Goal: Obtain resource: Obtain resource

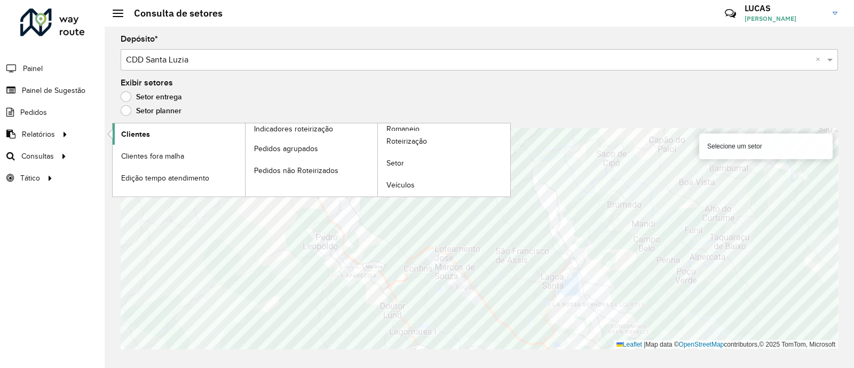
click at [138, 130] on span "Clientes" at bounding box center [135, 134] width 29 height 11
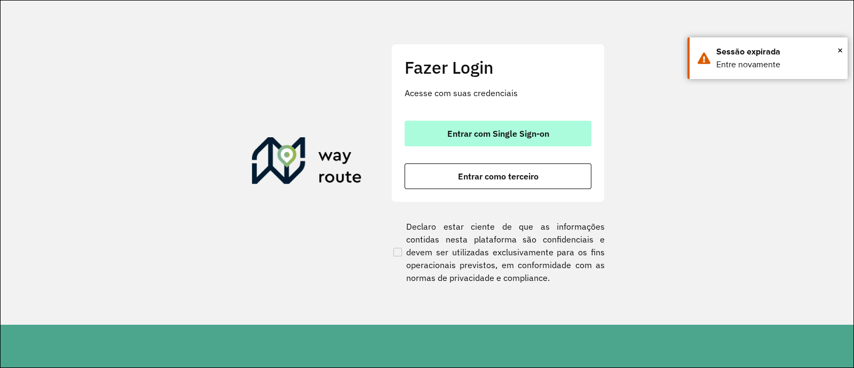
click at [547, 130] on span "Entrar com Single Sign-on" at bounding box center [498, 133] width 102 height 9
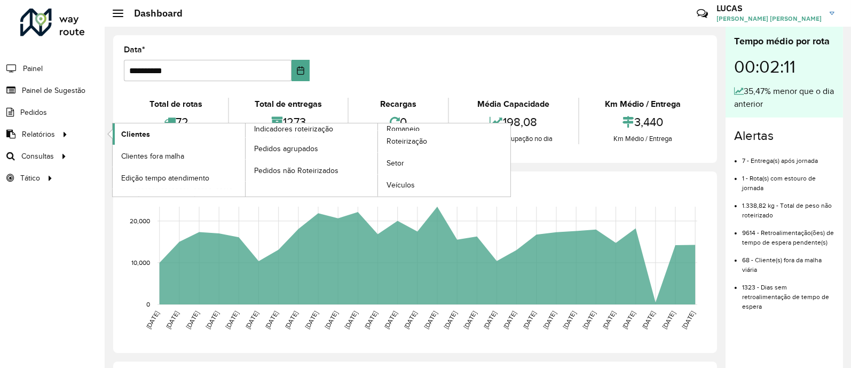
click at [136, 129] on span "Clientes" at bounding box center [135, 134] width 29 height 11
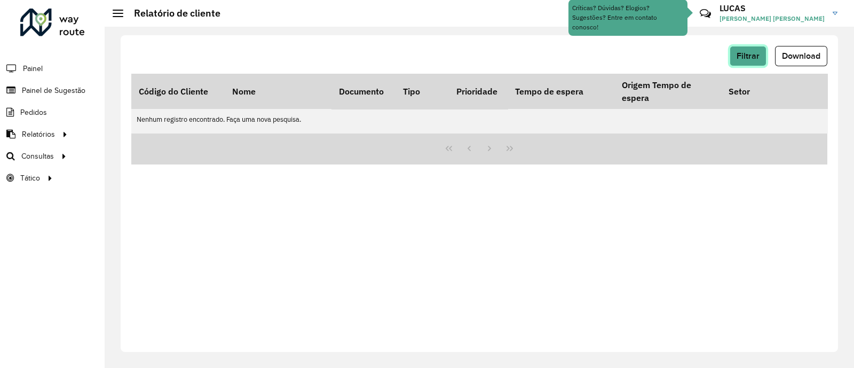
click at [750, 55] on span "Filtrar" at bounding box center [748, 55] width 23 height 9
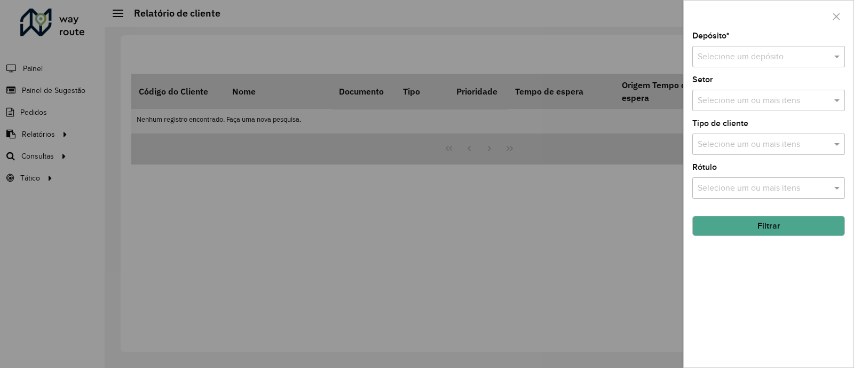
click at [750, 55] on div at bounding box center [427, 184] width 854 height 368
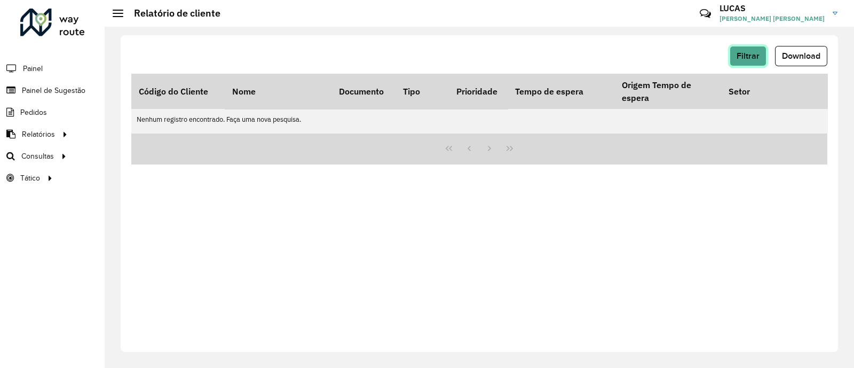
click at [755, 64] on button "Filtrar" at bounding box center [748, 56] width 37 height 20
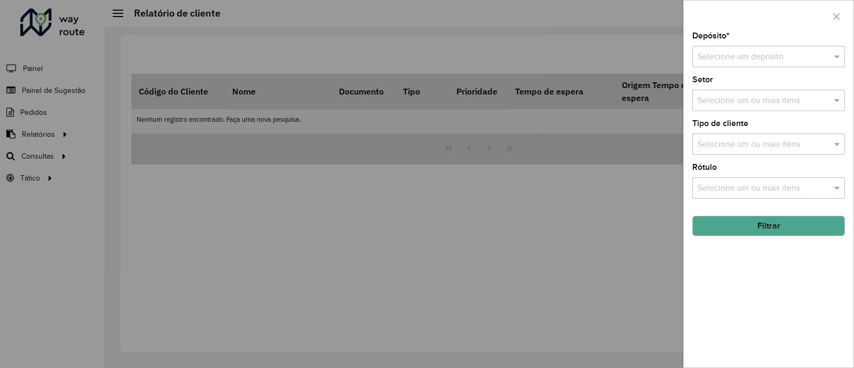
click at [744, 66] on div "Selecione um depósito" at bounding box center [768, 56] width 153 height 21
click at [751, 85] on span "CDD Santa Luzia" at bounding box center [728, 87] width 62 height 9
click at [0, 0] on div "Aguarde..." at bounding box center [0, 0] width 0 height 0
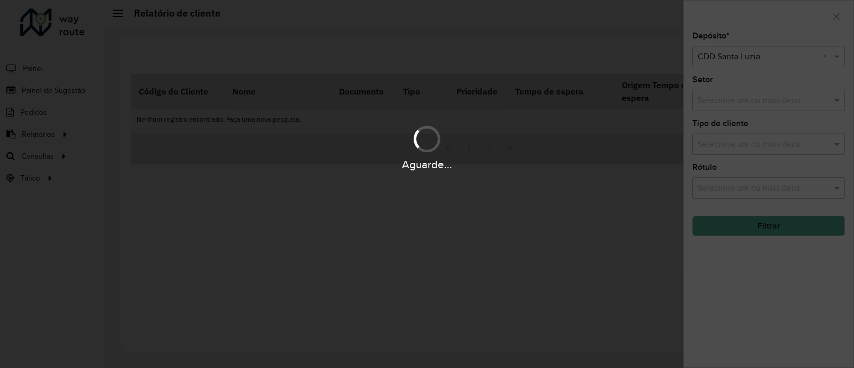
click at [767, 226] on div "Aguarde..." at bounding box center [427, 184] width 854 height 368
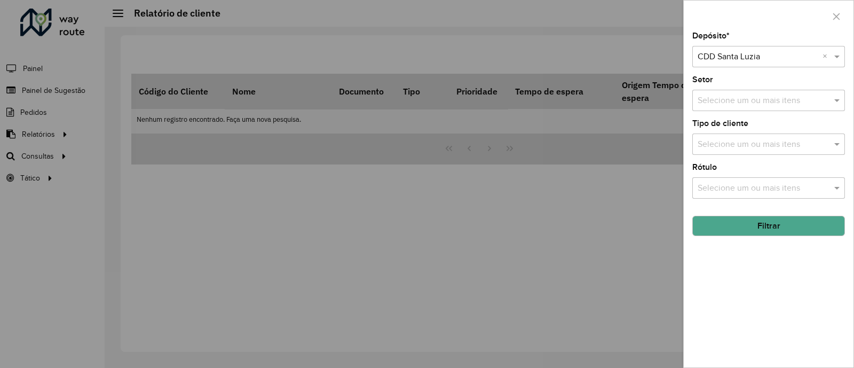
click at [767, 226] on button "Filtrar" at bounding box center [768, 226] width 153 height 20
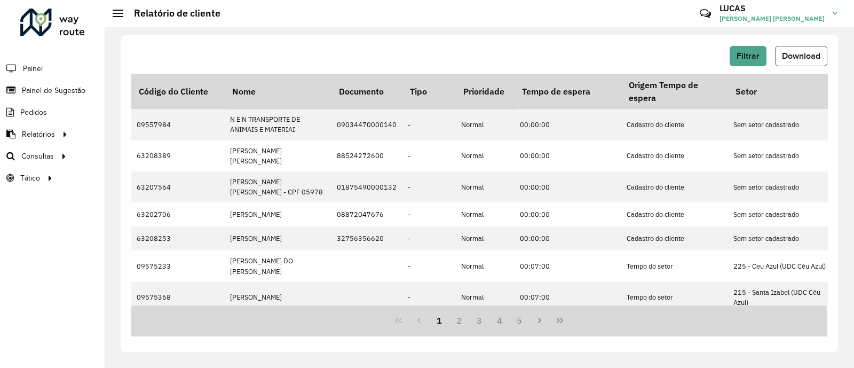
click at [801, 53] on span "Download" at bounding box center [801, 55] width 38 height 9
click at [132, 169] on link "Setores" at bounding box center [178, 177] width 131 height 21
